Goal: Check status: Check status

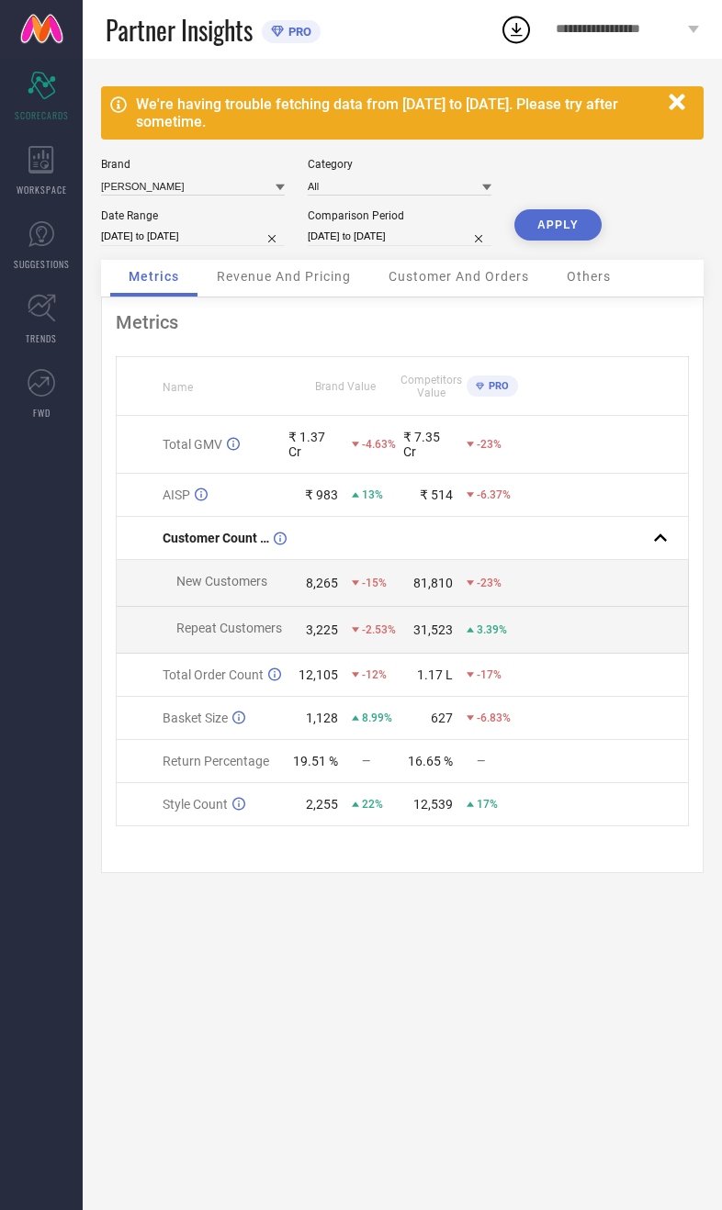
select select "7"
select select "2025"
select select "8"
select select "2025"
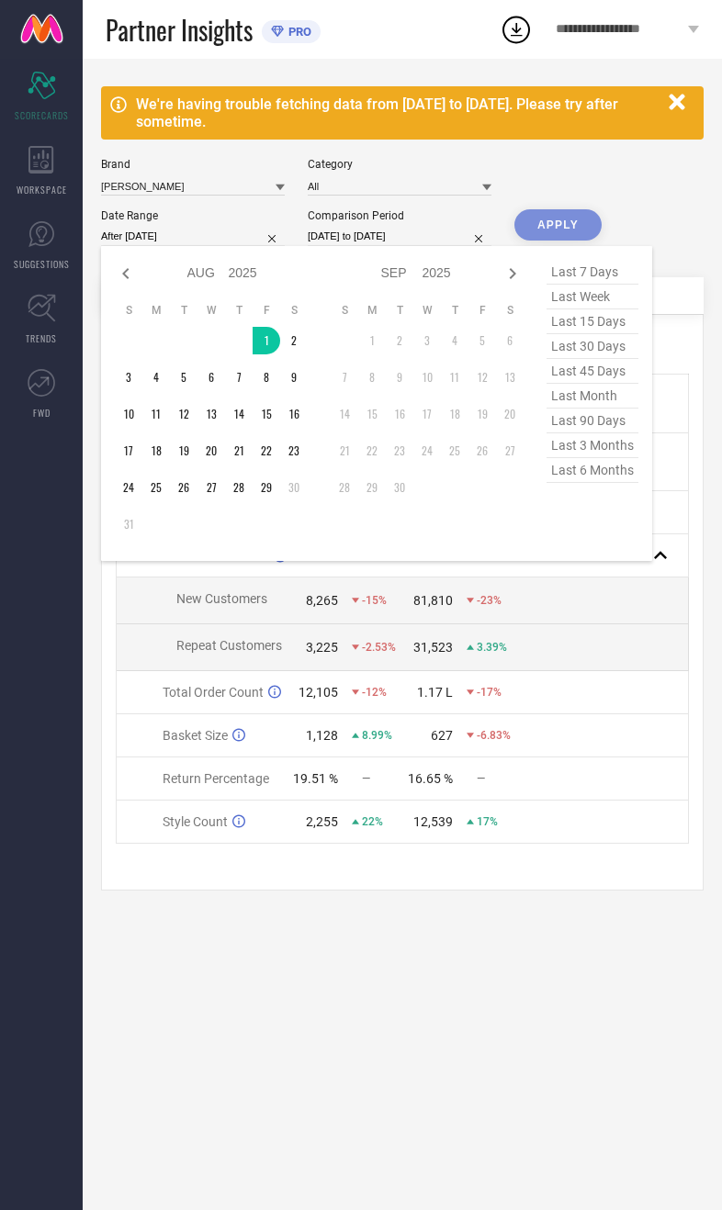
click at [282, 501] on td "30" at bounding box center [294, 488] width 28 height 28
type input "[DATE] to [DATE]"
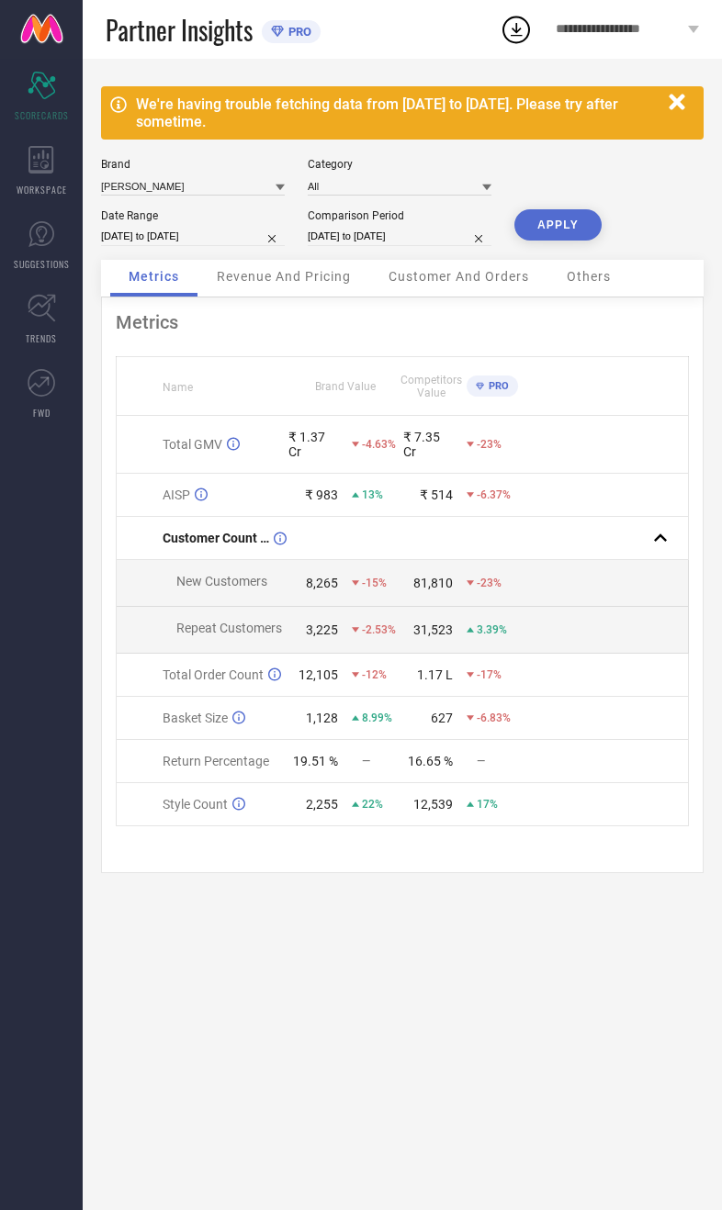
select select "7"
select select "2024"
select select "8"
select select "2024"
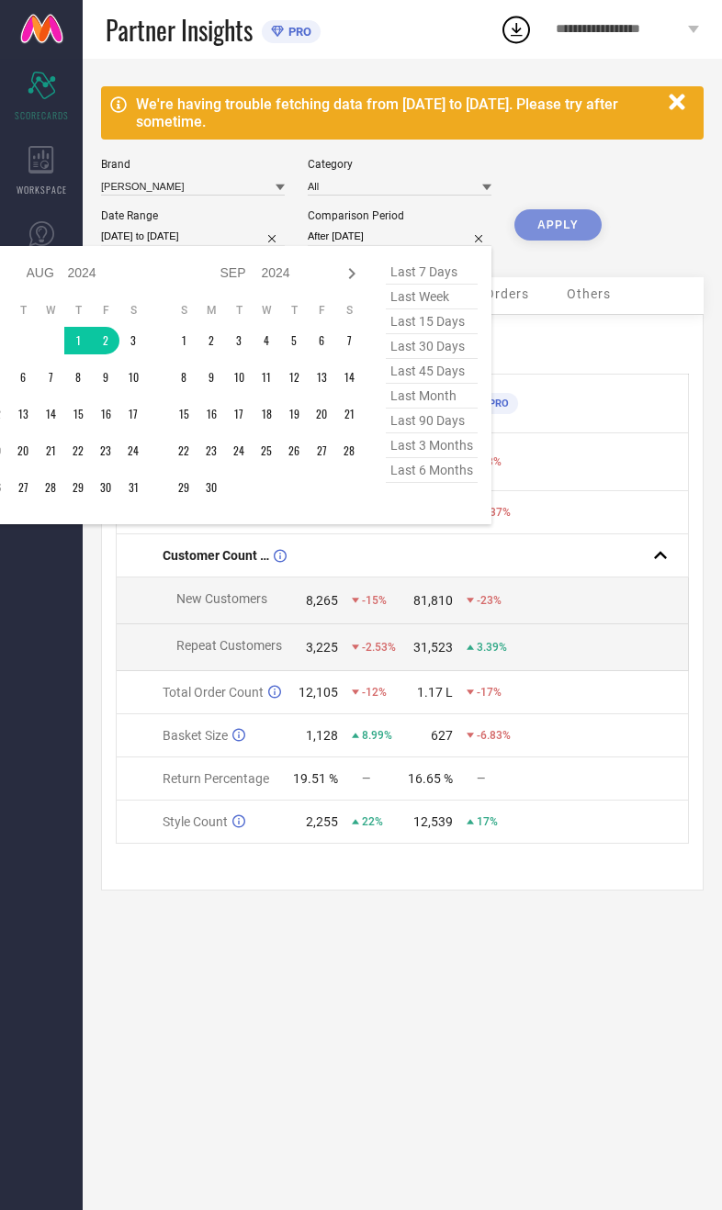
type input "[DATE] to [DATE]"
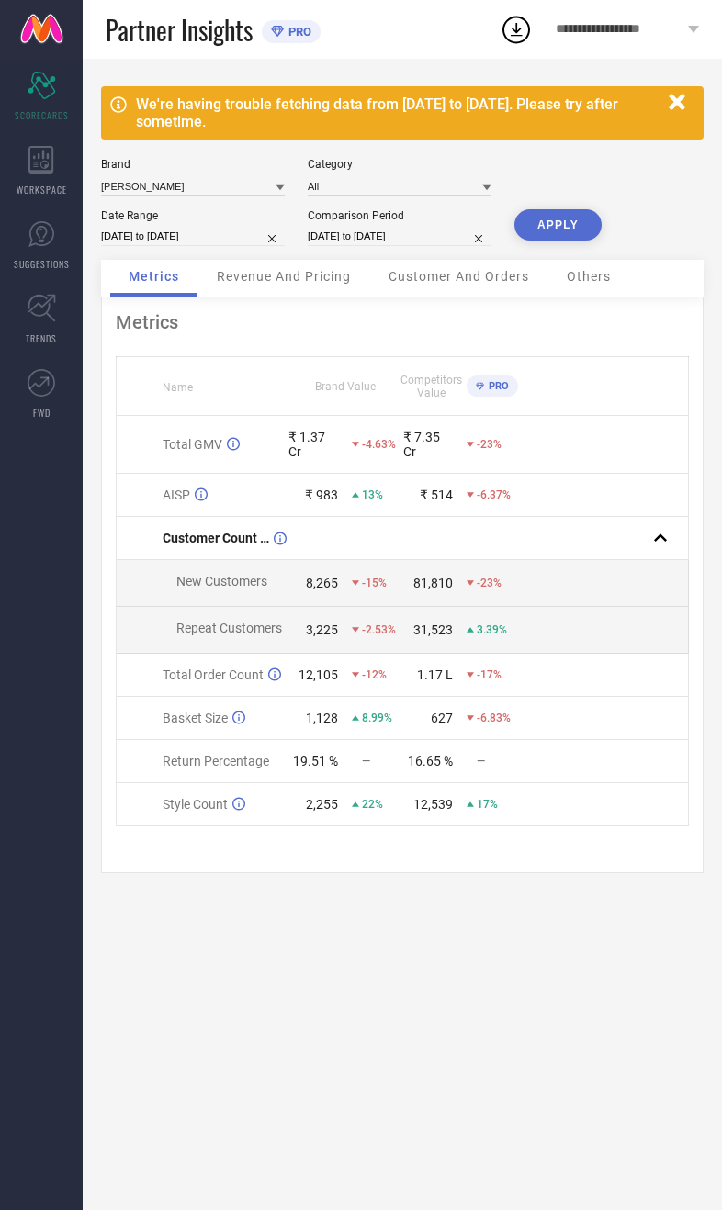
click at [543, 234] on button "APPLY" at bounding box center [557, 224] width 87 height 31
click at [242, 246] on input "[DATE] to [DATE]" at bounding box center [193, 236] width 184 height 19
select select "7"
select select "2025"
select select "8"
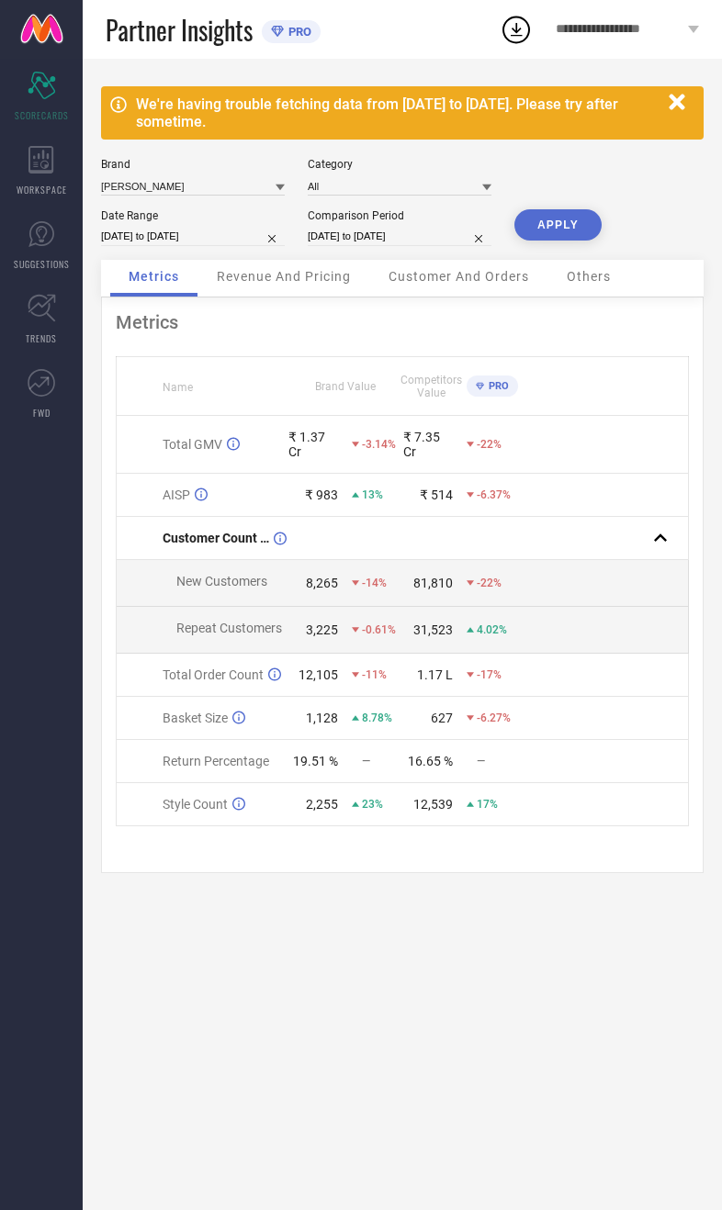
select select "2025"
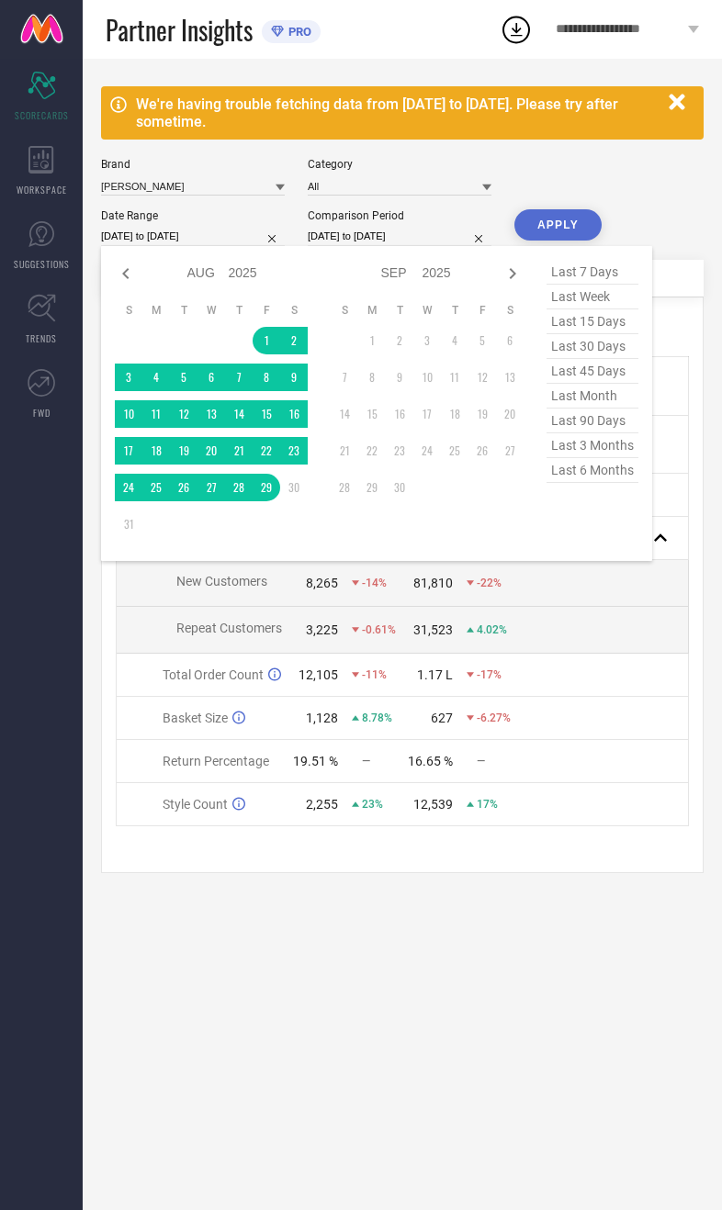
click at [75, 640] on nav "Scorecard SCORECARDS WORKSPACE SUGGESTIONS TRENDS FWD" at bounding box center [41, 664] width 83 height 1210
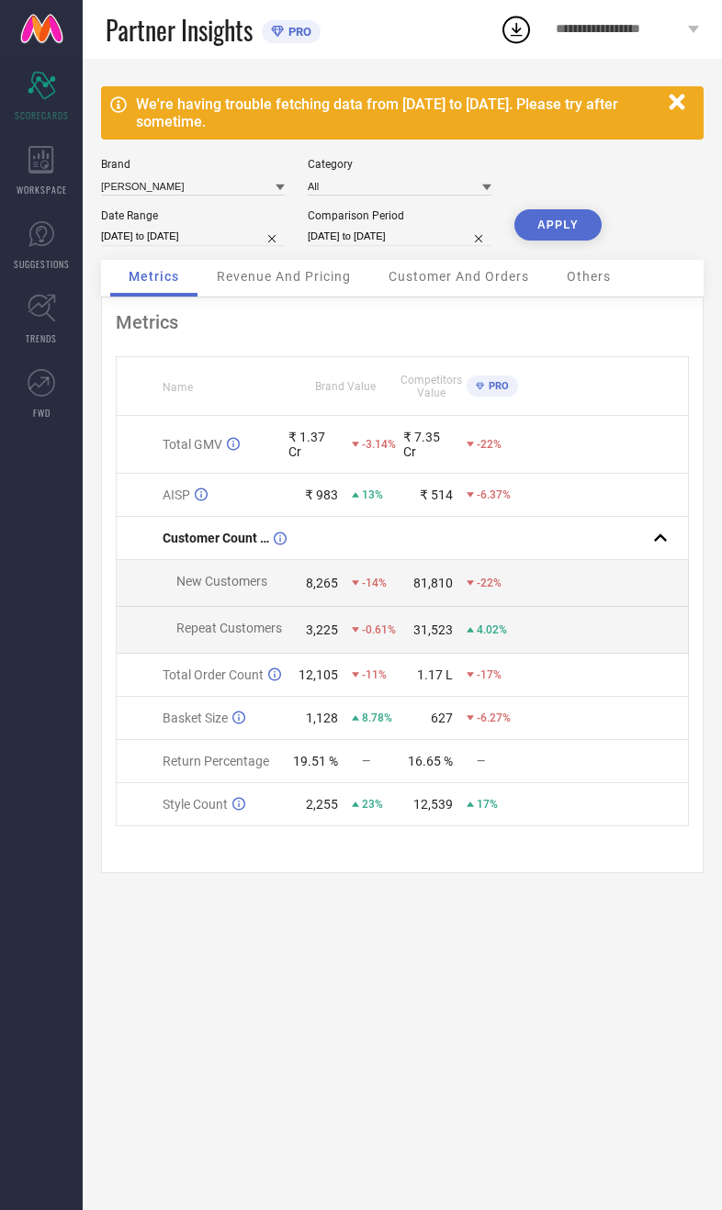
click at [261, 975] on div "We're having trouble fetching data from [DATE] to [DATE]. Please try after some…" at bounding box center [402, 634] width 639 height 1151
click at [256, 284] on span "Revenue And Pricing" at bounding box center [284, 276] width 134 height 15
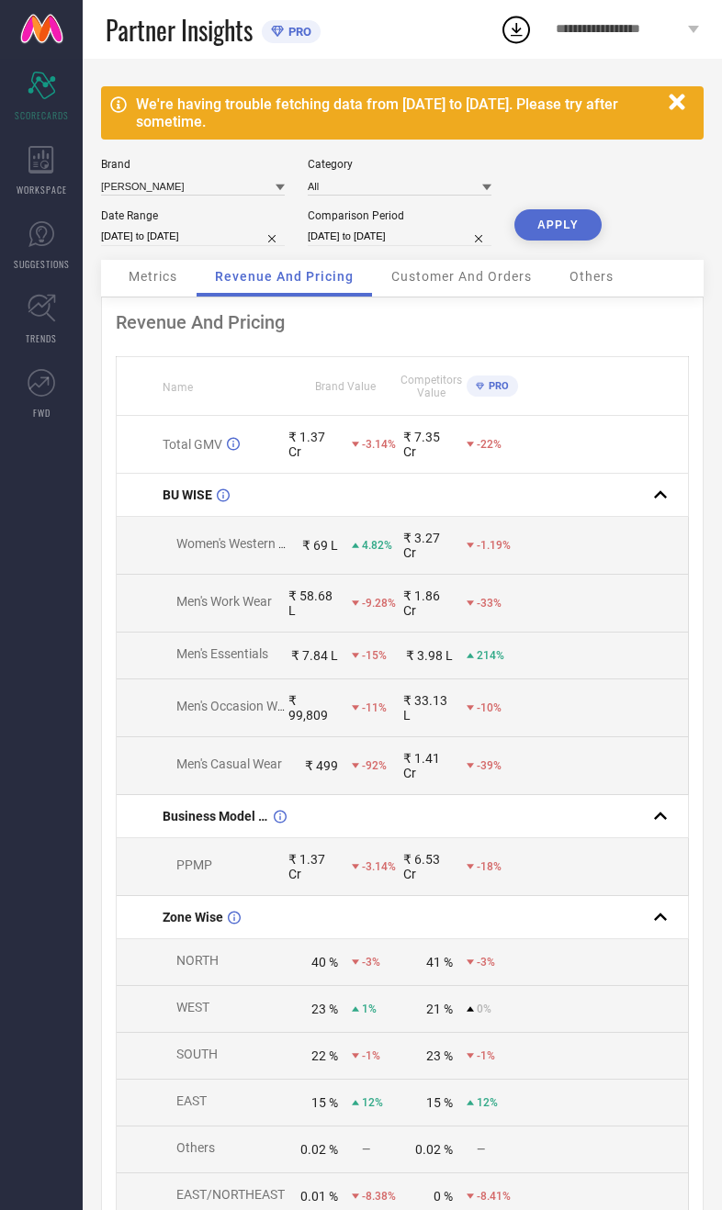
click at [139, 284] on span "Metrics" at bounding box center [153, 276] width 49 height 15
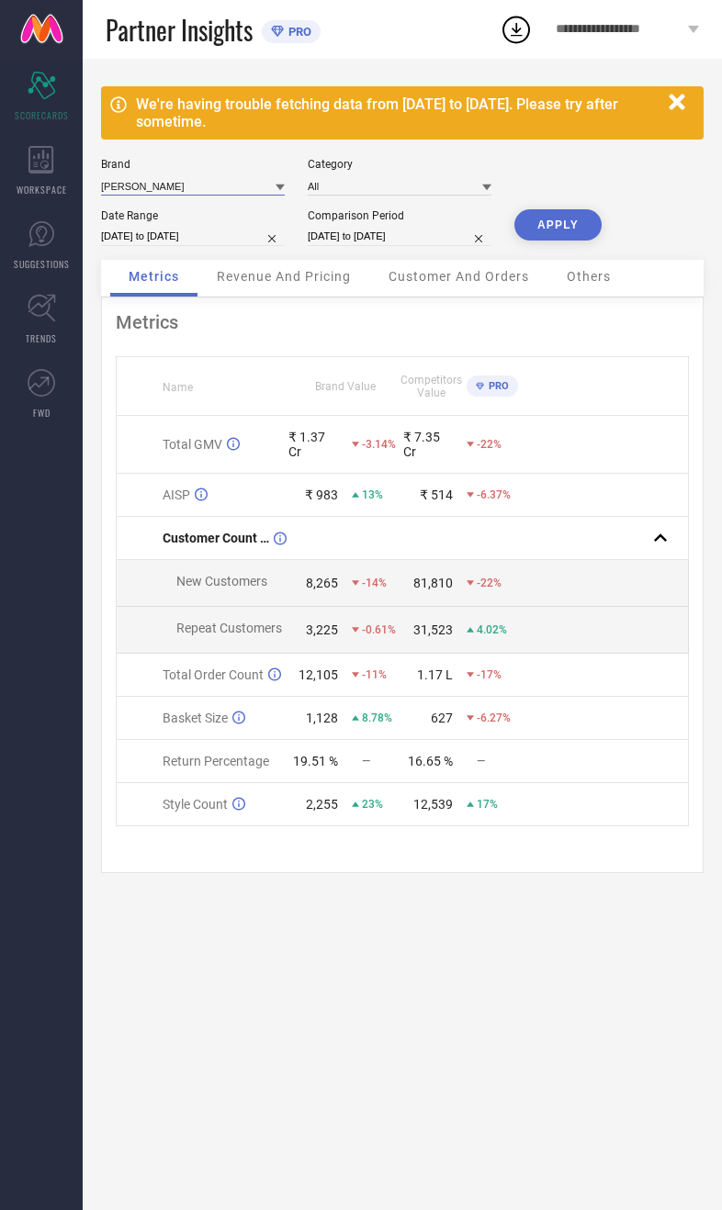
click at [131, 196] on input at bounding box center [193, 185] width 184 height 19
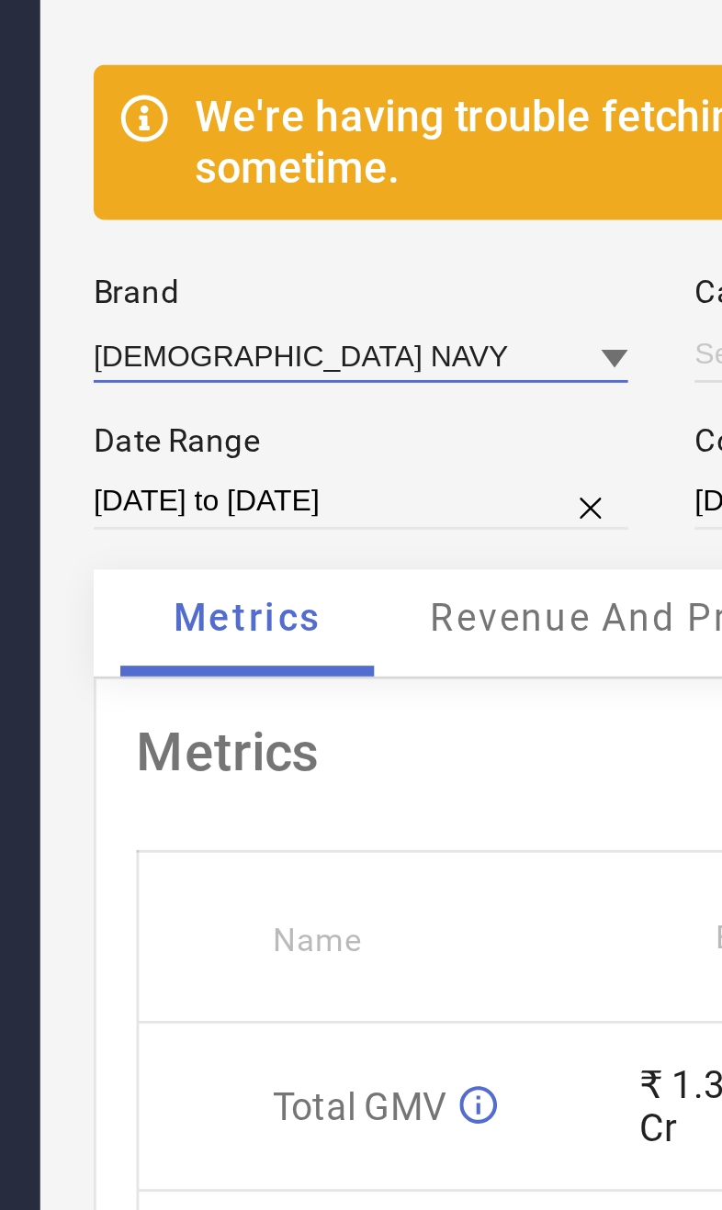
type input "All"
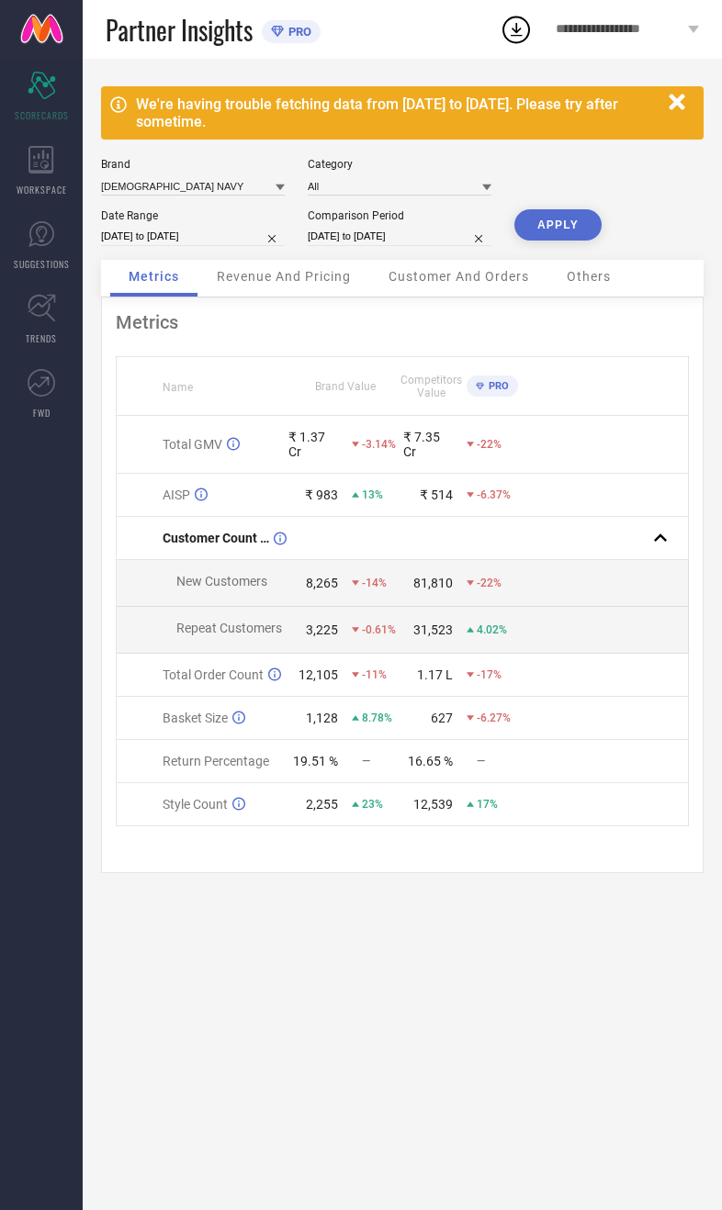
click at [550, 241] on button "APPLY" at bounding box center [557, 224] width 87 height 31
click at [252, 295] on div "Revenue And Pricing" at bounding box center [283, 278] width 171 height 37
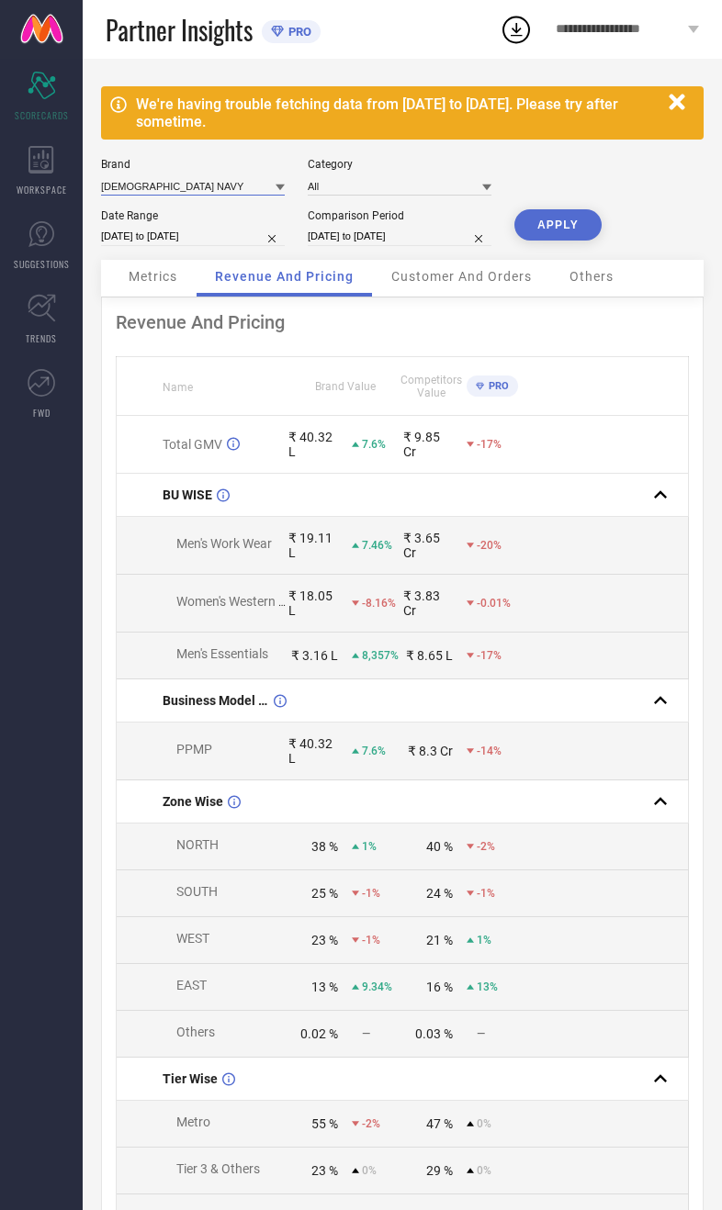
click at [193, 185] on input at bounding box center [193, 185] width 184 height 19
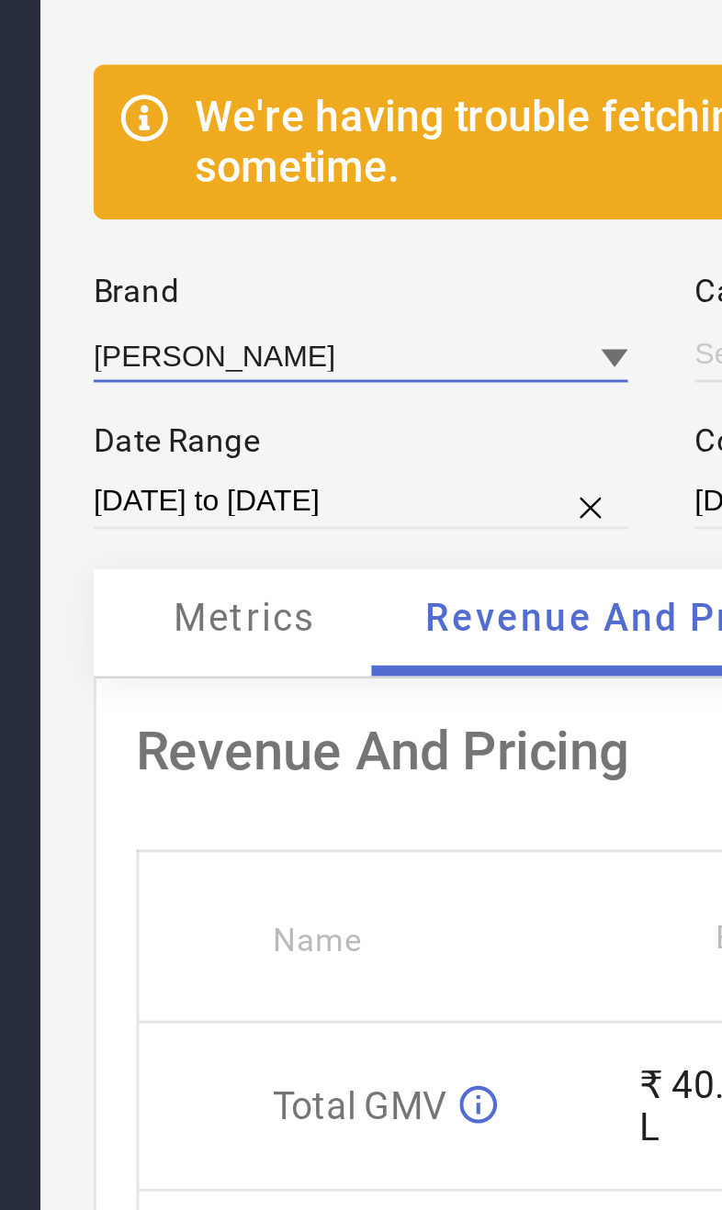
type input "All"
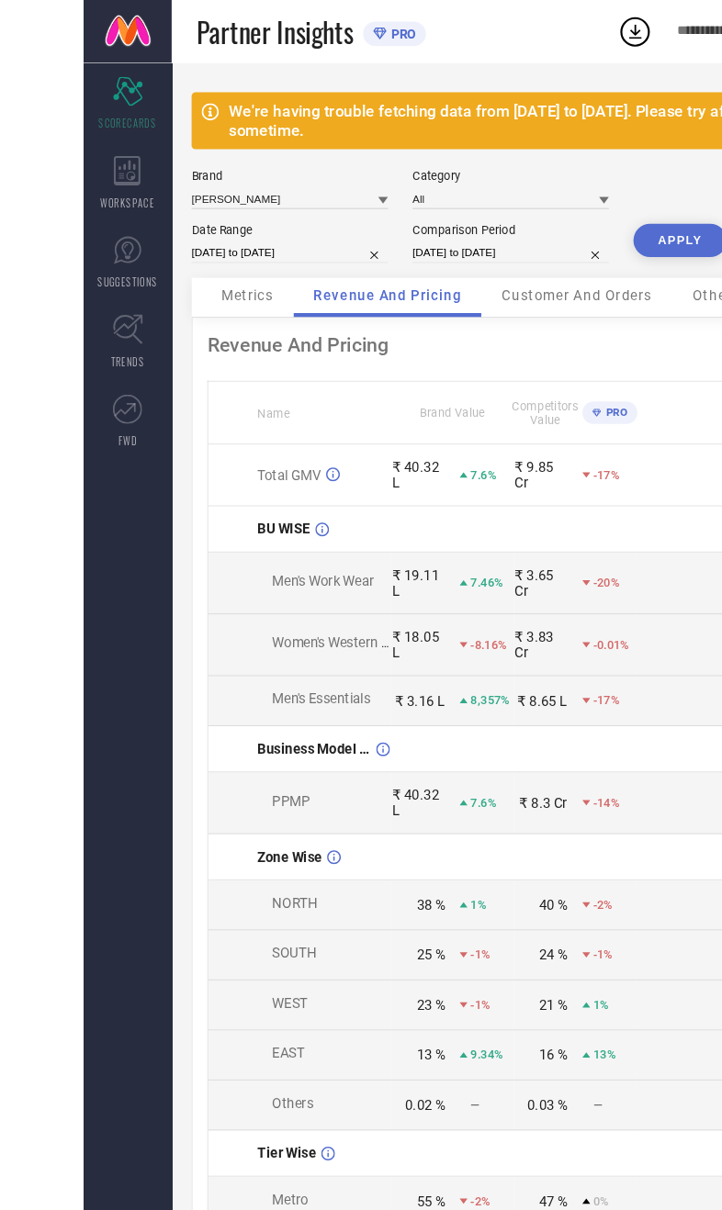
click at [83, 564] on nav "Scorecard SCORECARDS WORKSPACE SUGGESTIONS TRENDS FWD" at bounding box center [41, 664] width 83 height 1210
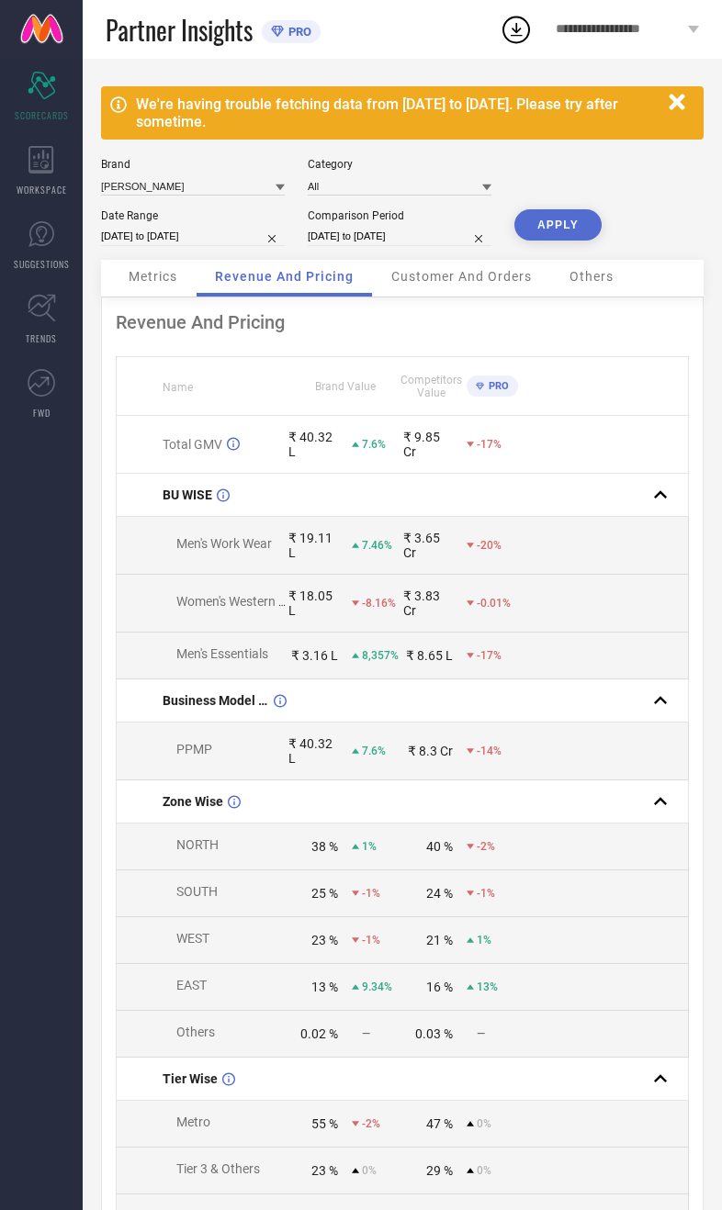
click at [572, 231] on button "APPLY" at bounding box center [557, 224] width 87 height 31
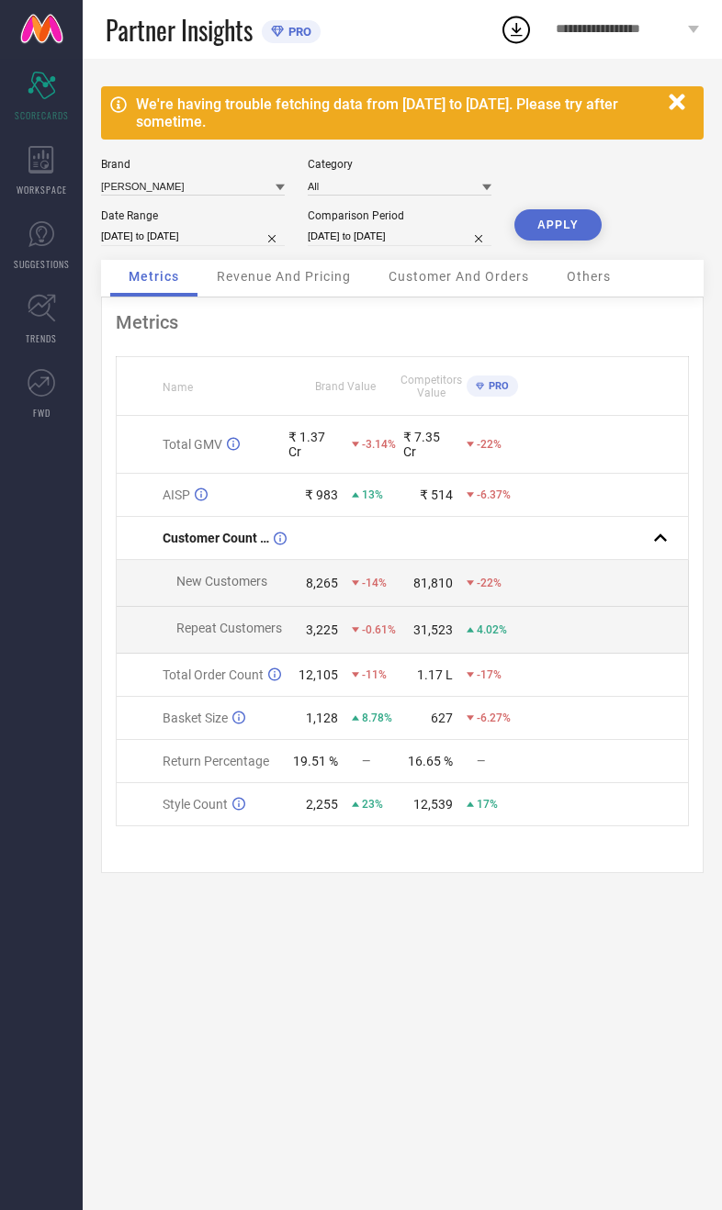
click at [293, 284] on span "Revenue And Pricing" at bounding box center [284, 276] width 134 height 15
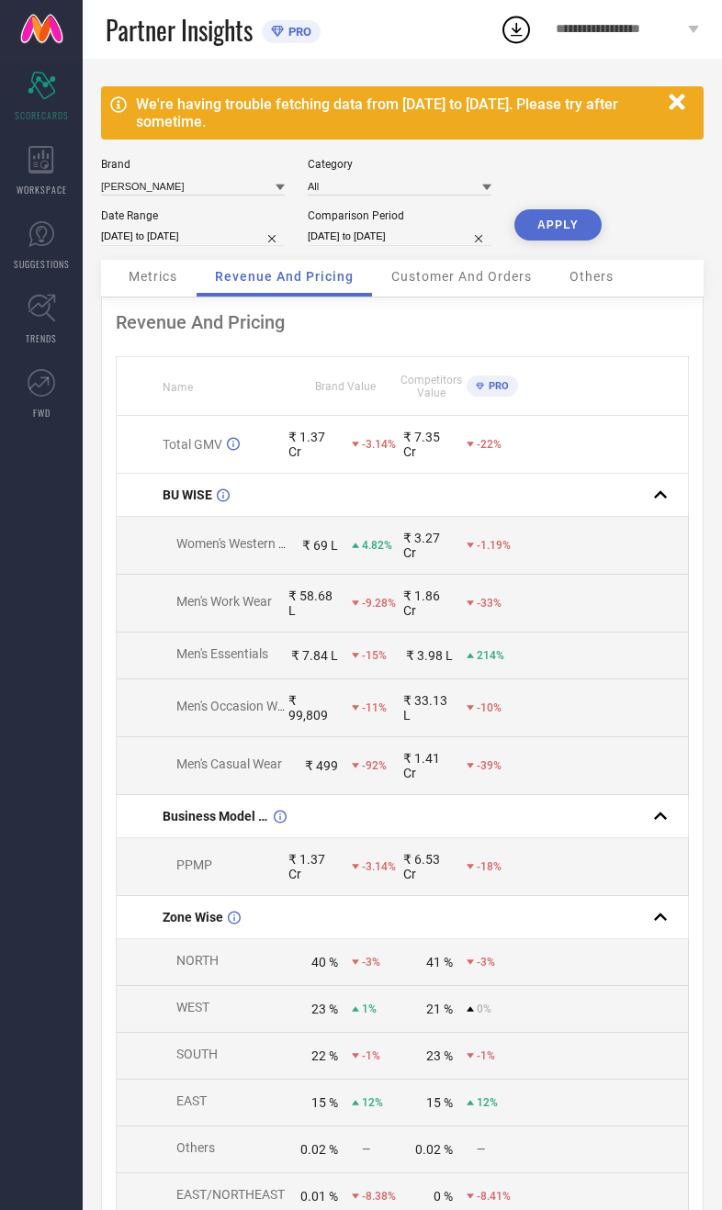
select select "7"
select select "2024"
select select "8"
select select "2024"
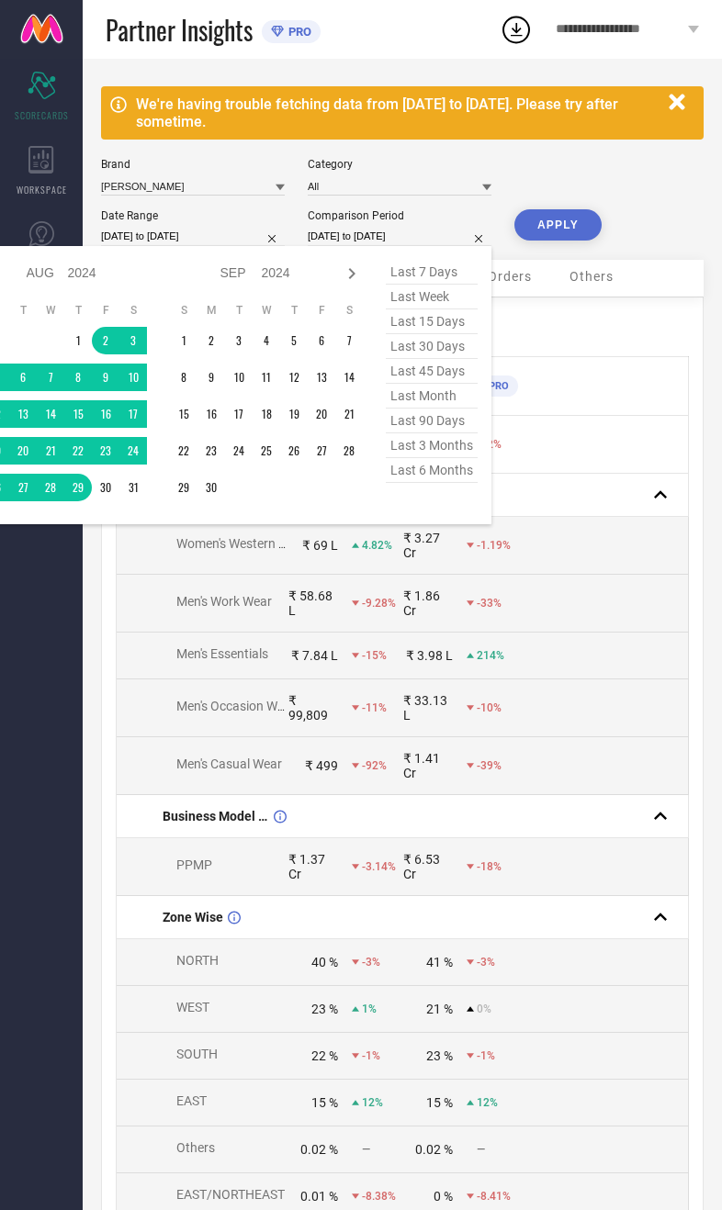
click at [74, 802] on nav "Scorecard SCORECARDS WORKSPACE SUGGESTIONS TRENDS FWD" at bounding box center [41, 664] width 83 height 1210
